Goal: Task Accomplishment & Management: Use online tool/utility

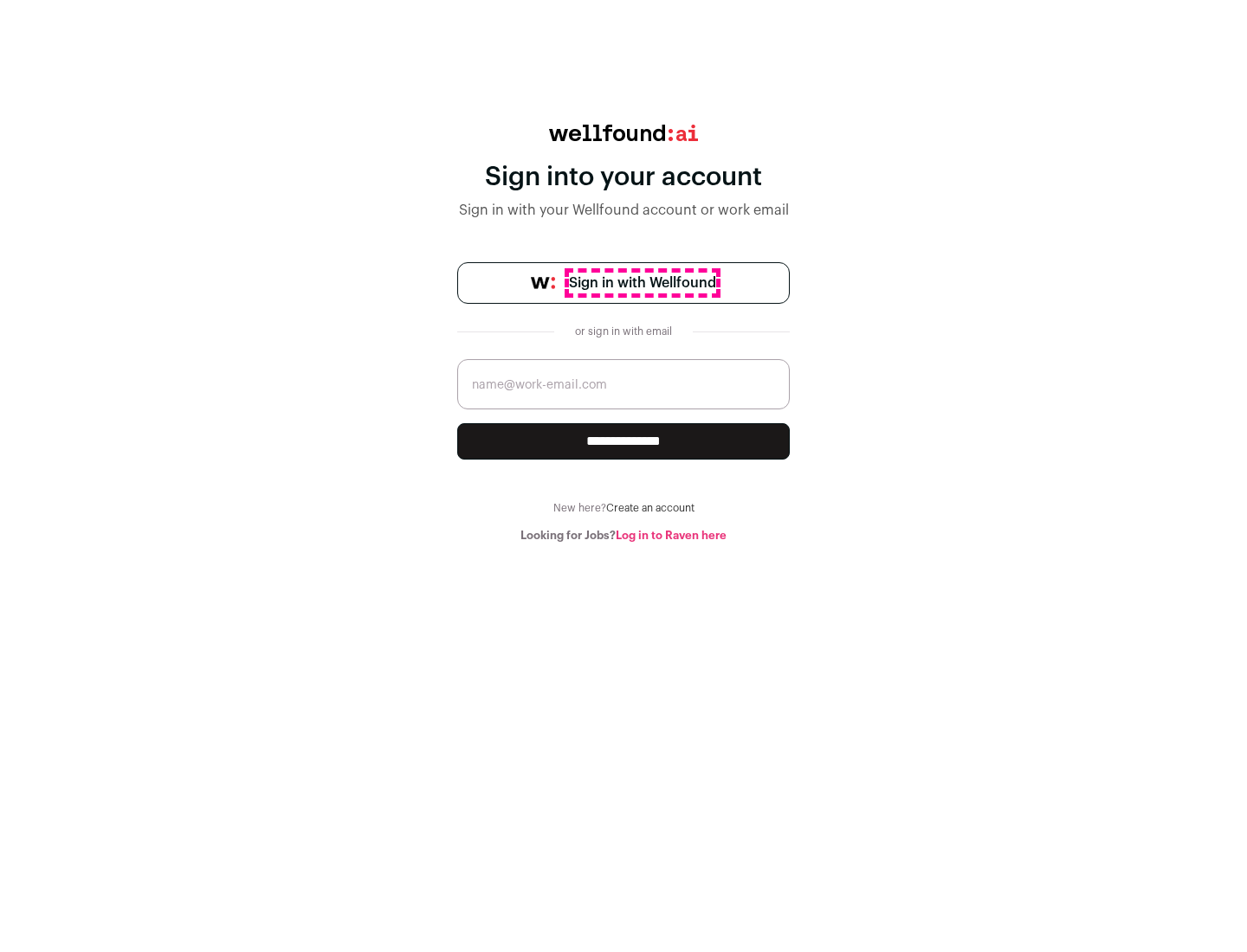
click at [641, 283] on span "Sign in with Wellfound" at bounding box center [641, 282] width 147 height 21
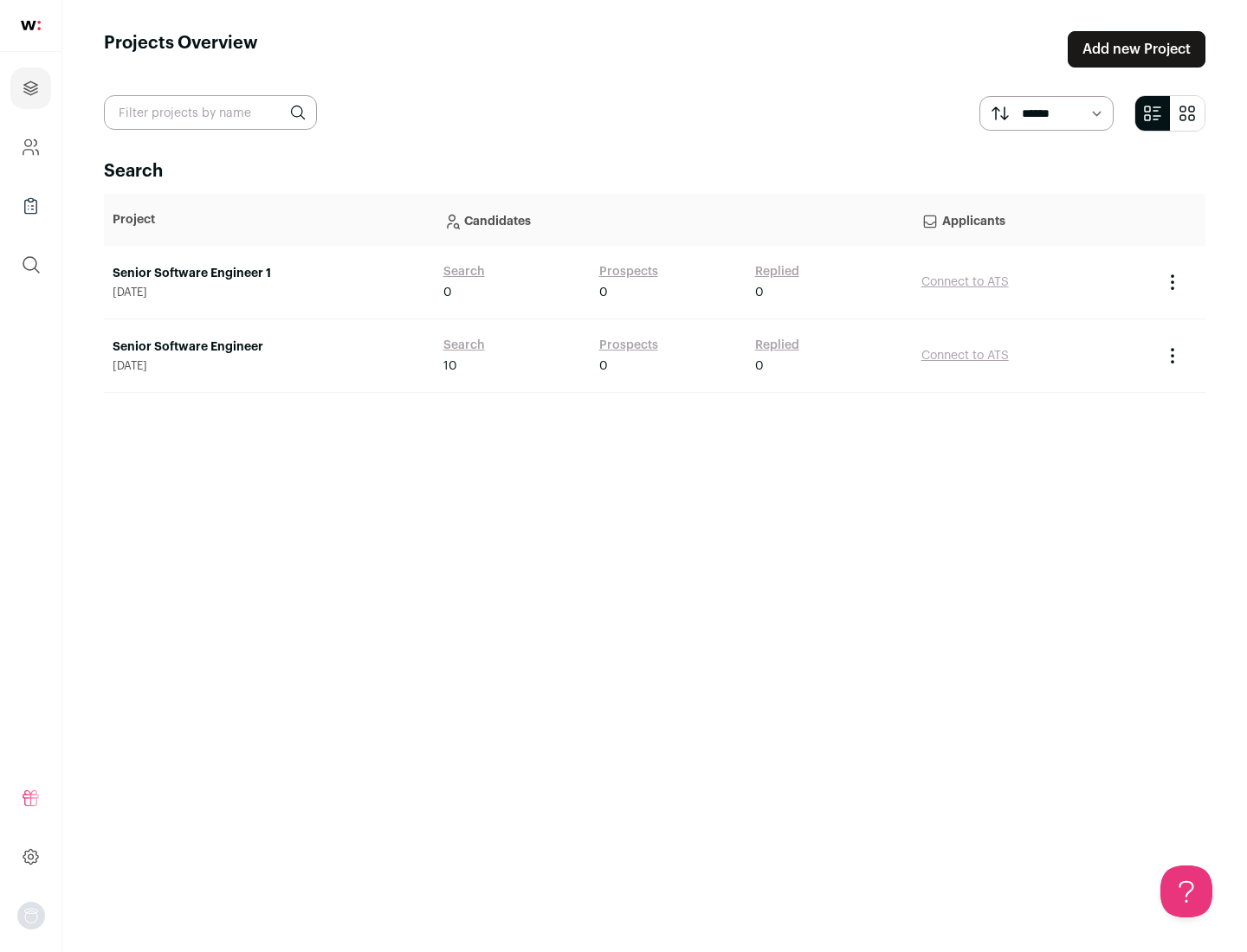
click at [268, 347] on link "Senior Software Engineer" at bounding box center [269, 347] width 314 height 18
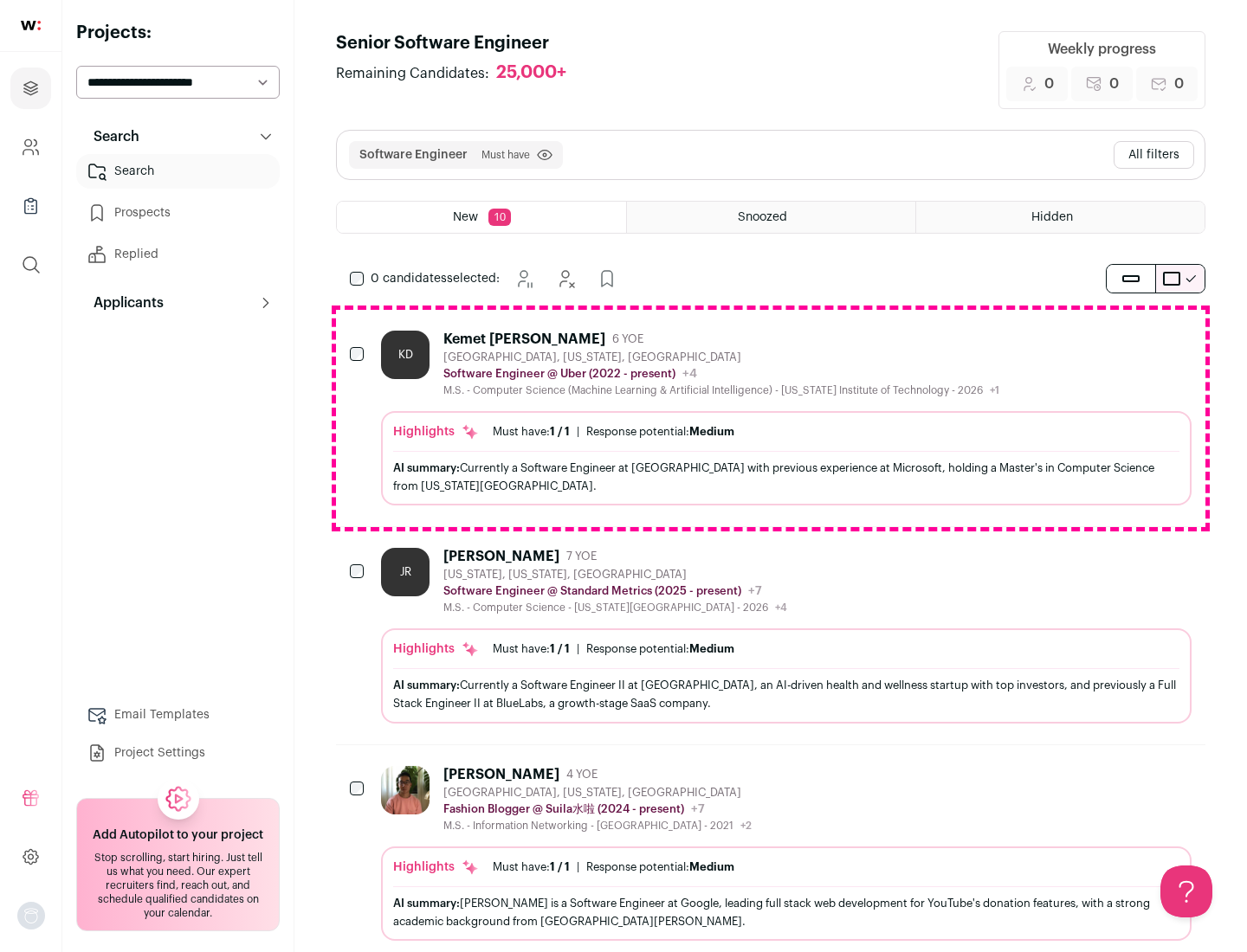
click at [770, 418] on div "Highlights Must have: 1 / 1 How many must haves have been fulfilled? | Response…" at bounding box center [785, 459] width 810 height 95
